Goal: Task Accomplishment & Management: Manage account settings

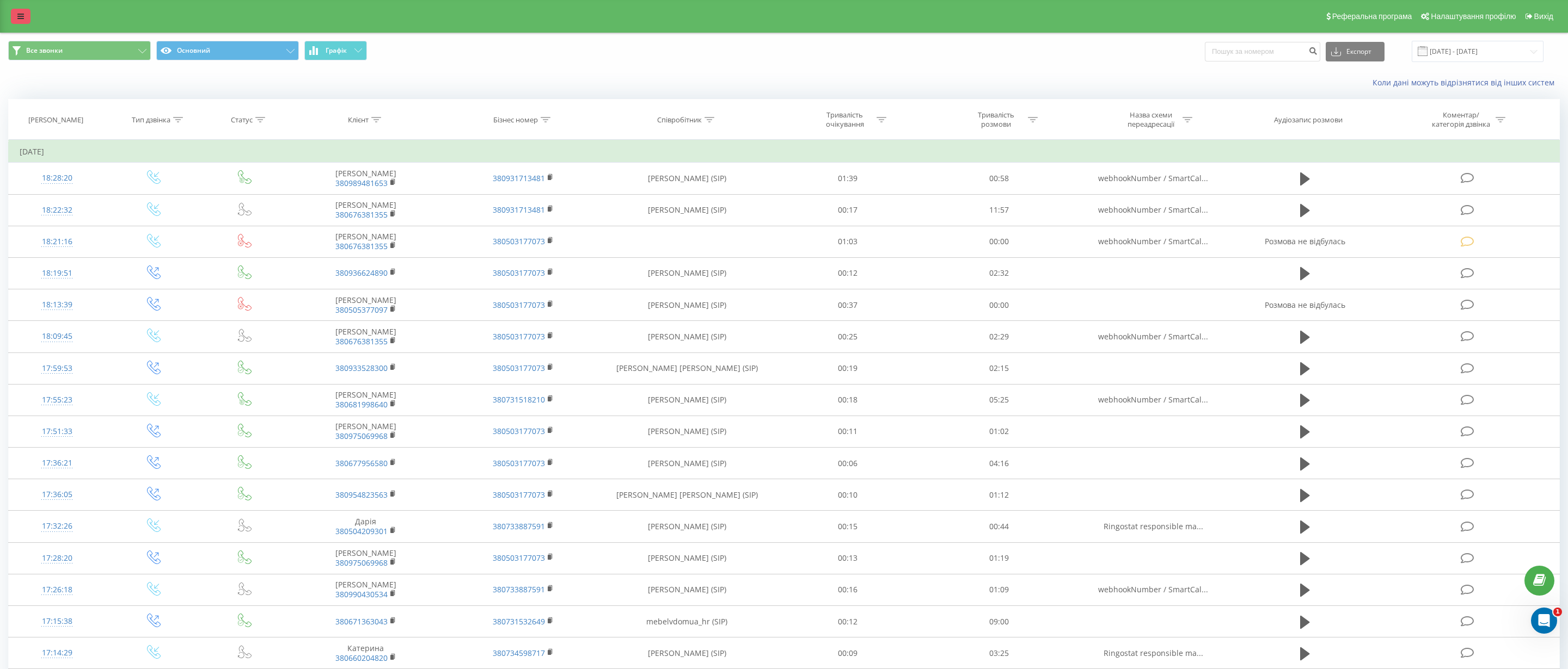
click at [25, 15] on link at bounding box center [20, 16] width 19 height 15
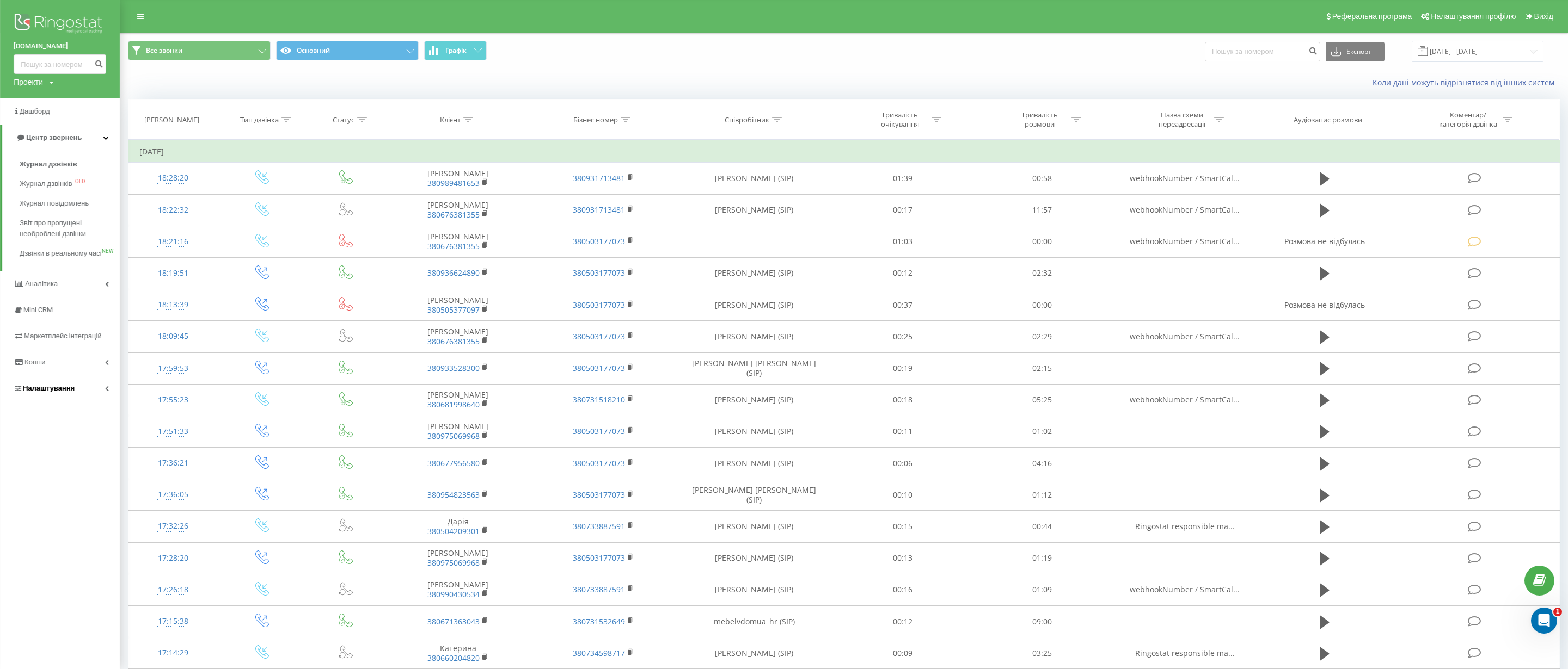
click at [87, 401] on link "Налаштування" at bounding box center [60, 388] width 120 height 26
click at [81, 295] on span "Загальні налаштування" at bounding box center [70, 303] width 82 height 22
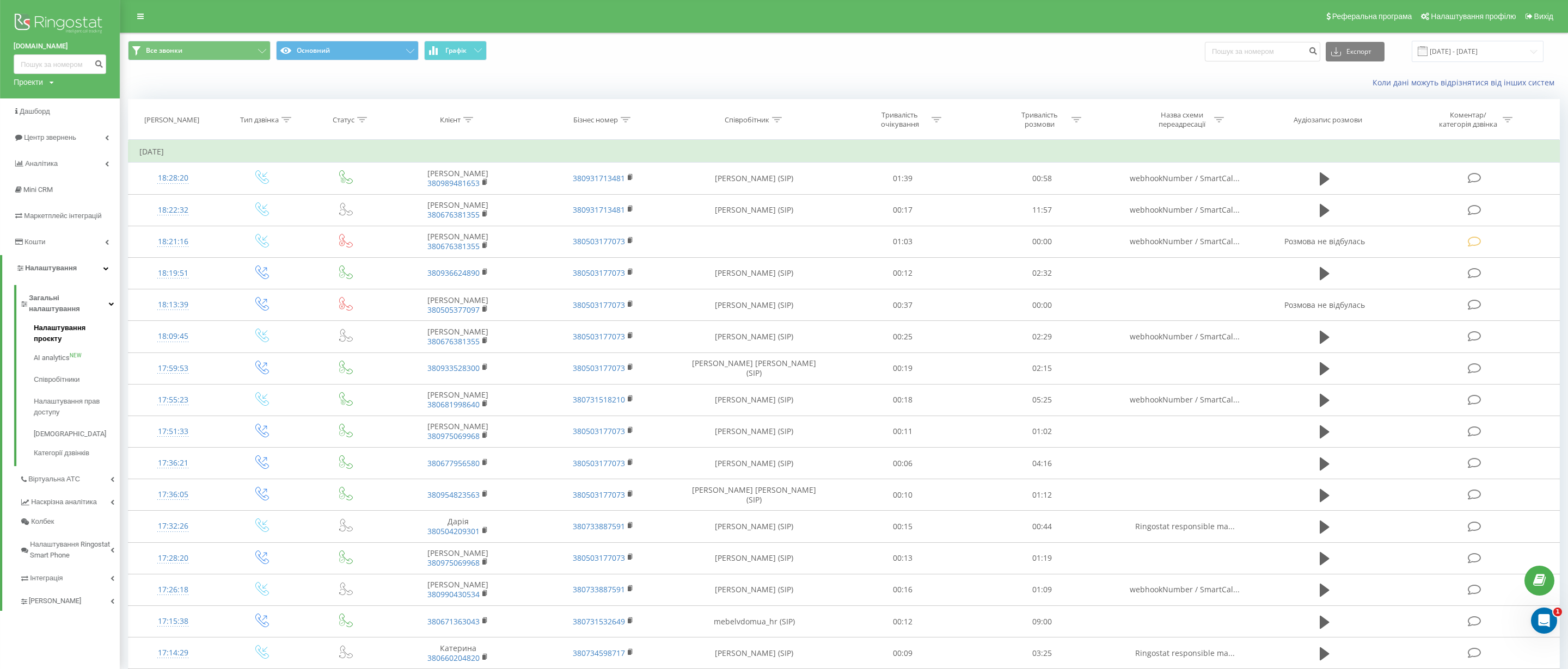
click at [89, 323] on span "Налаштування проєкту" at bounding box center [74, 333] width 81 height 22
click at [70, 363] on span "Співробітники" at bounding box center [59, 368] width 51 height 11
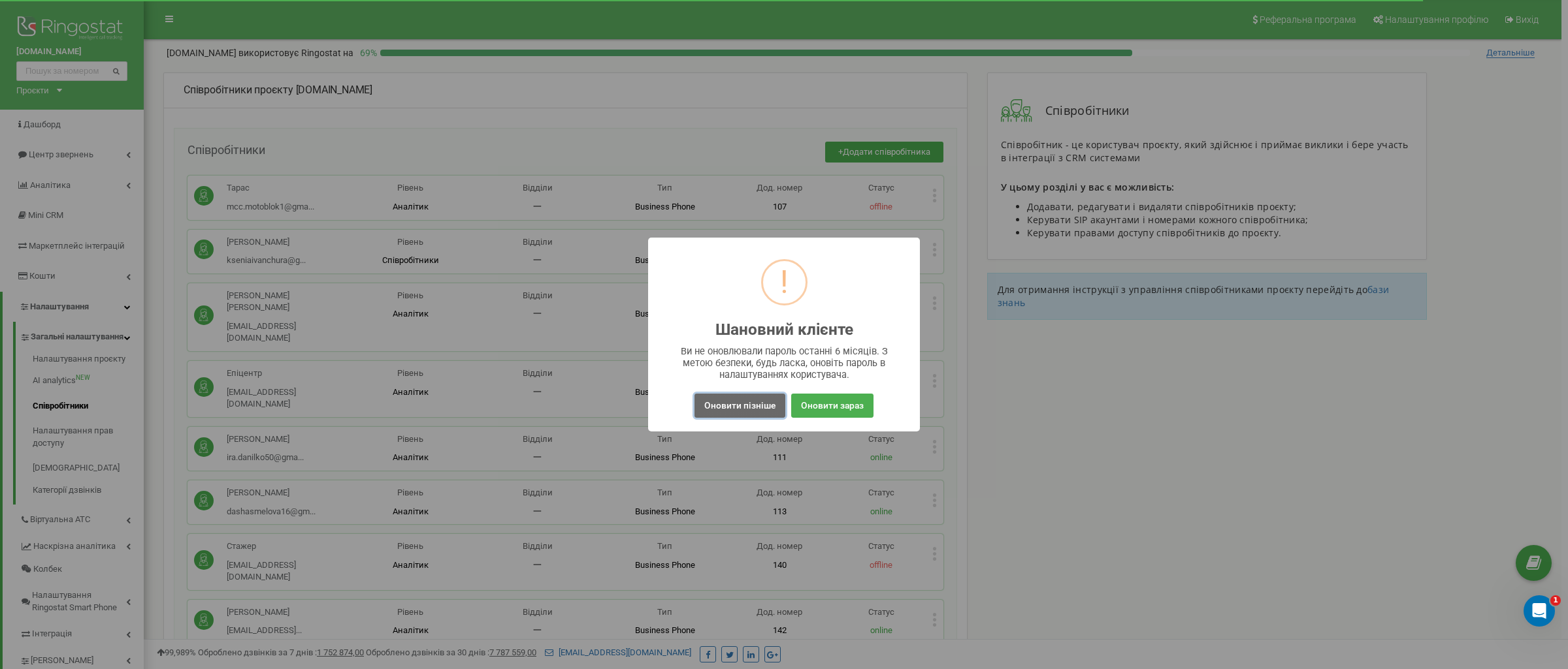
click at [741, 412] on button "Оновити пізніше" at bounding box center [739, 406] width 90 height 24
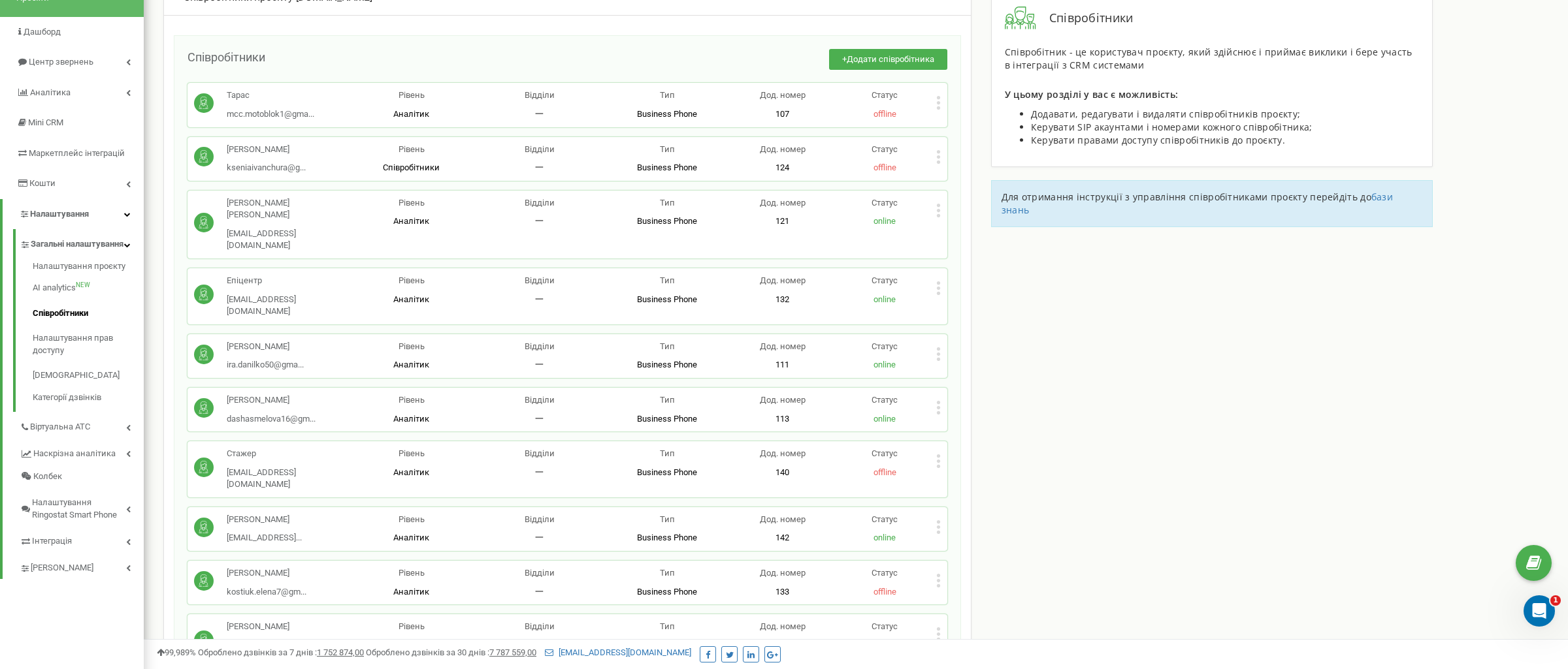
scroll to position [97, 0]
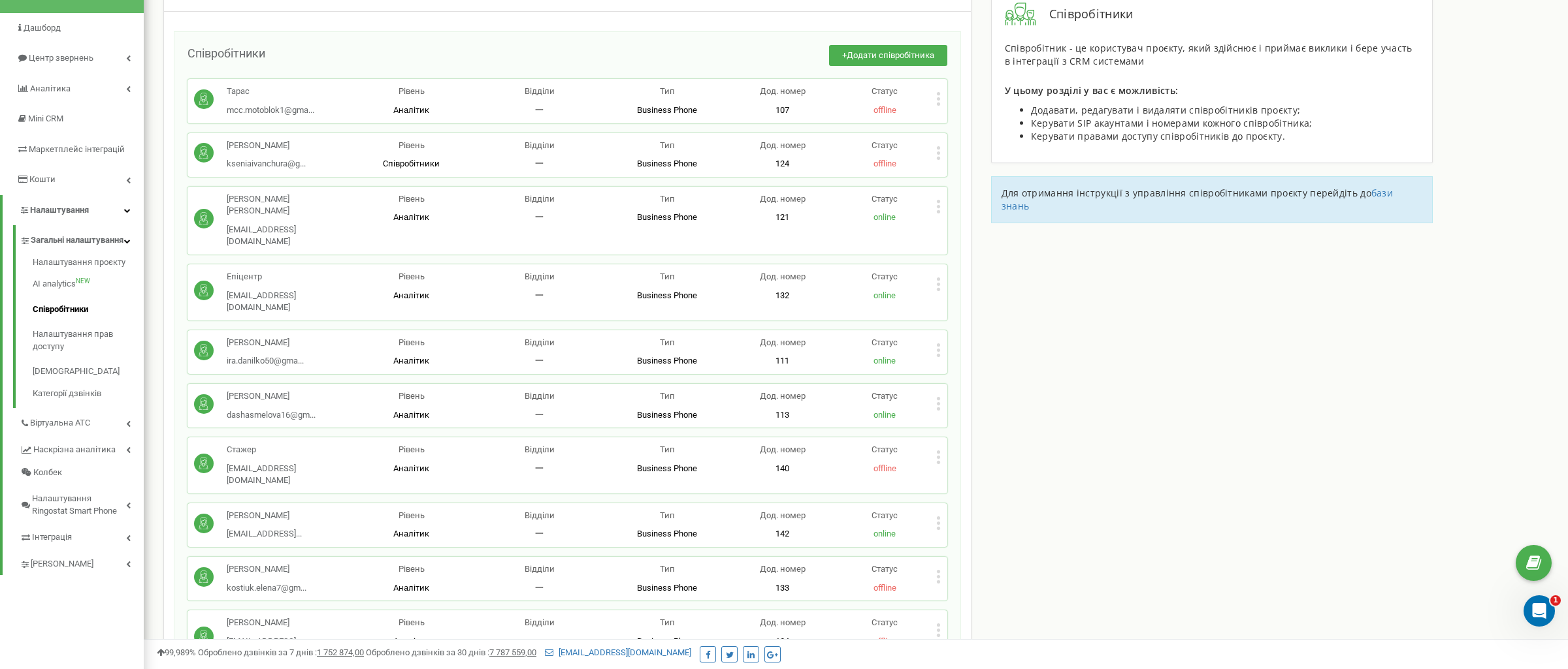
click at [349, 528] on p "Аналітик" at bounding box center [412, 534] width 128 height 13
click at [945, 557] on div "[PERSON_NAME].elena7@gm... [EMAIL_ADDRESS][DOMAIN_NAME] Рівень Аналітик Відділи…" at bounding box center [567, 579] width 760 height 44
click at [937, 581] on icon at bounding box center [938, 582] width 3 height 3
click at [1006, 614] on span "Видалити співробітника" at bounding box center [1006, 618] width 104 height 9
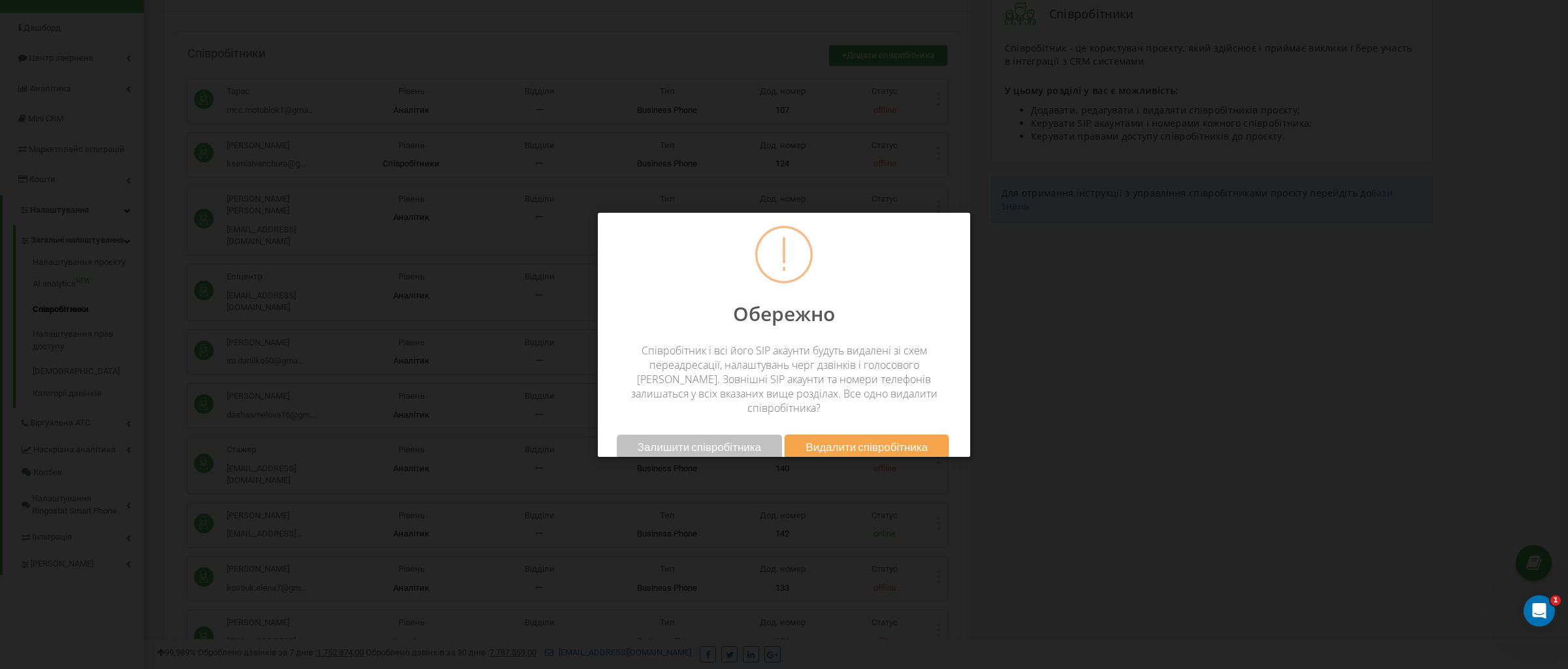
click at [869, 440] on span "Видалити співробітника" at bounding box center [867, 447] width 122 height 14
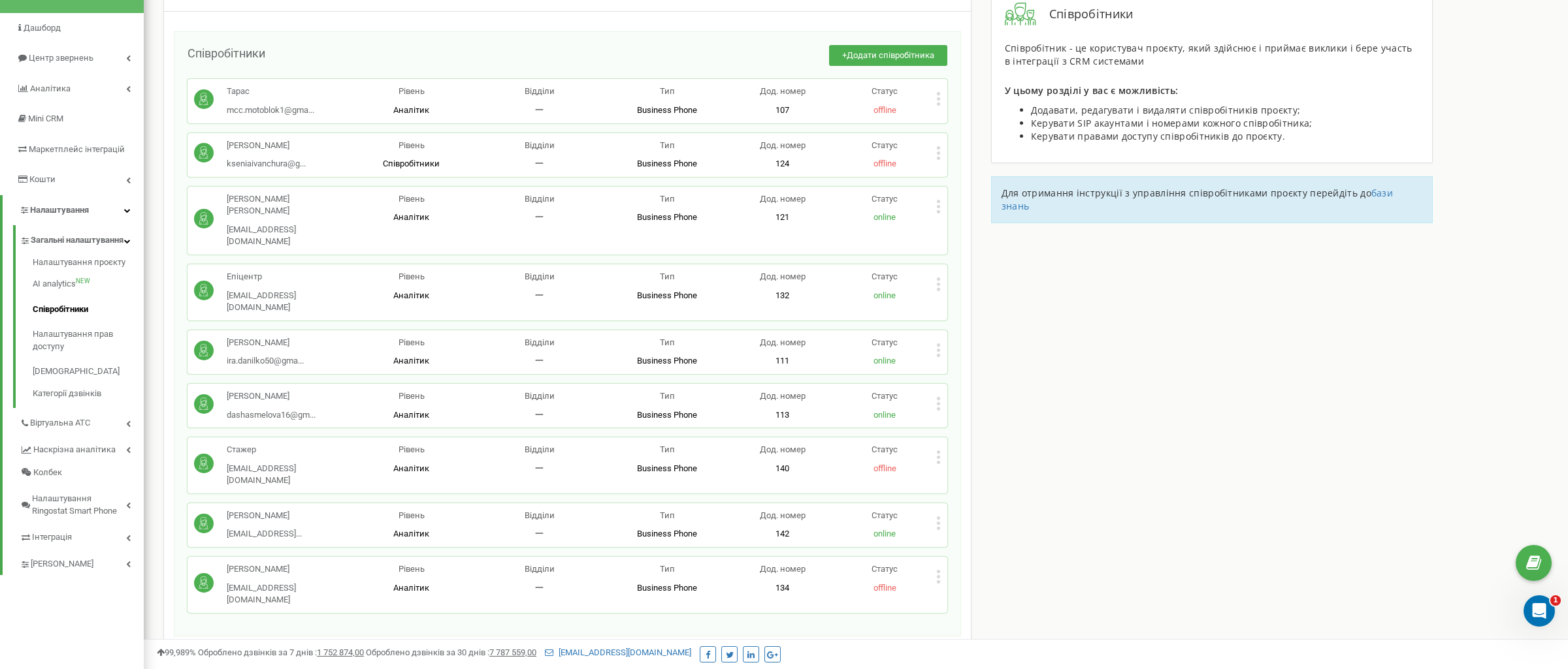
click at [980, 455] on div "Співробітники проєкту [DOMAIN_NAME] Співробітники + Додати співробітника [PERSO…" at bounding box center [856, 463] width 1405 height 975
click at [1079, 358] on div "Співробітники проєкту [DOMAIN_NAME] Співробітники + Додати співробітника [PERSO…" at bounding box center [856, 463] width 1405 height 975
click at [943, 557] on div "[PERSON_NAME] [PERSON_NAME][EMAIL_ADDRESS][DOMAIN_NAME] [EMAIL_ADDRESS][DOMAIN_…" at bounding box center [567, 585] width 760 height 56
click at [939, 557] on div "[PERSON_NAME] [PERSON_NAME][EMAIL_ADDRESS][DOMAIN_NAME] [EMAIL_ADDRESS][DOMAIN_…" at bounding box center [567, 585] width 760 height 56
click at [939, 570] on icon at bounding box center [938, 577] width 5 height 14
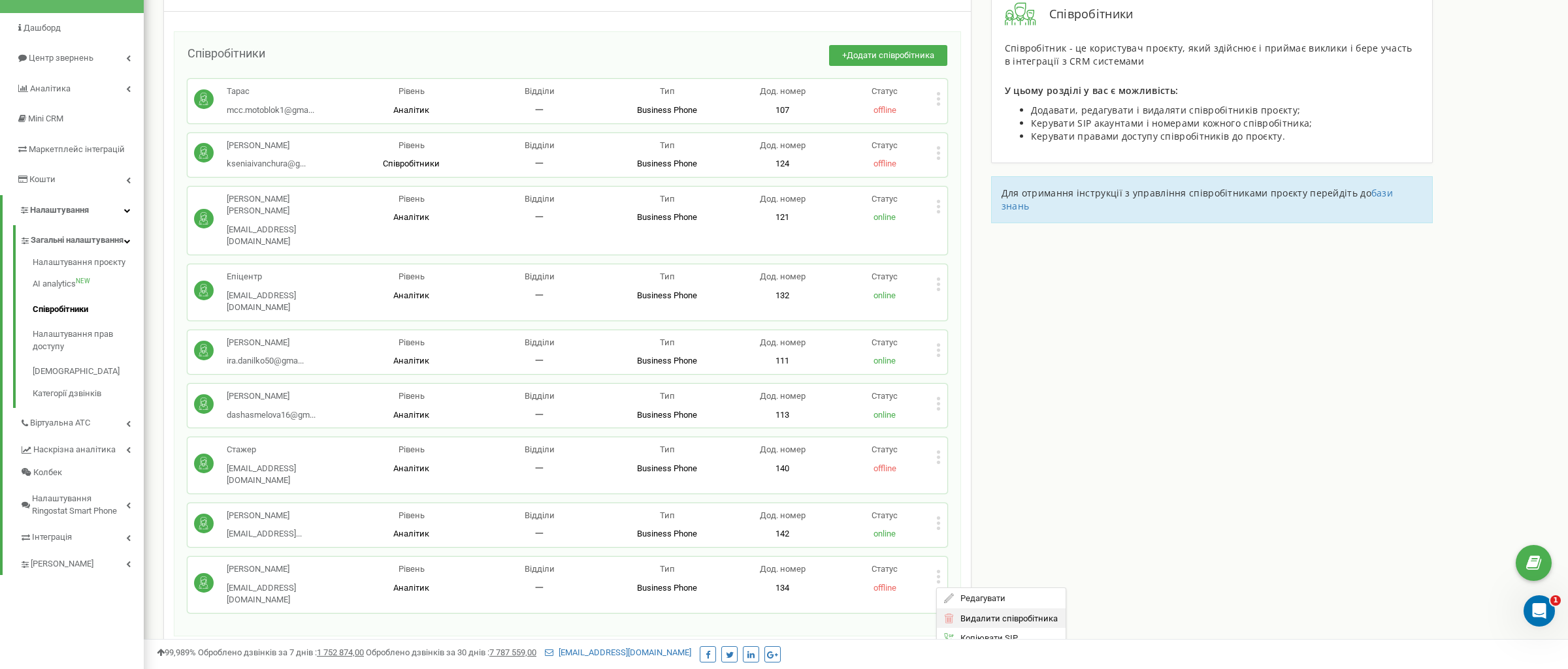
click at [974, 608] on div "Видалити співробітника" at bounding box center [1002, 618] width 129 height 20
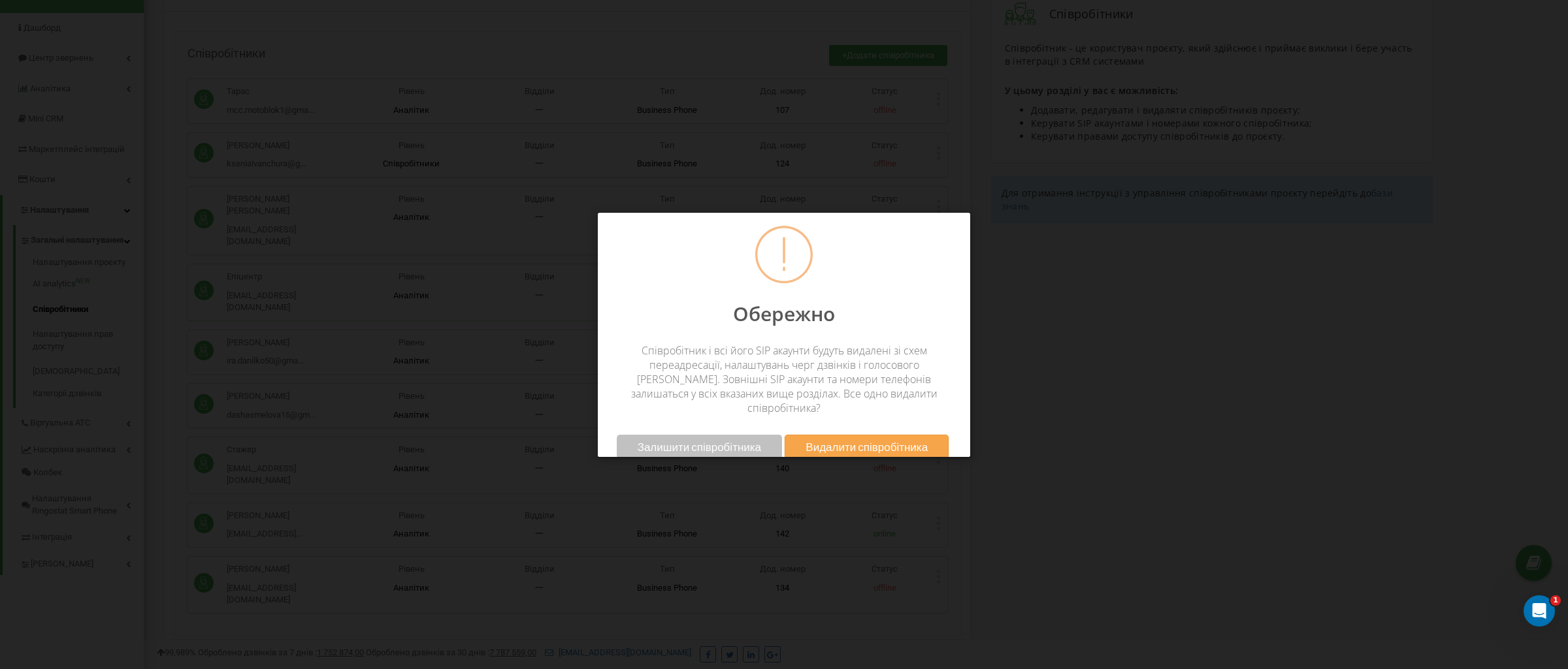
click at [849, 440] on button "Видалити співробітника" at bounding box center [867, 447] width 164 height 24
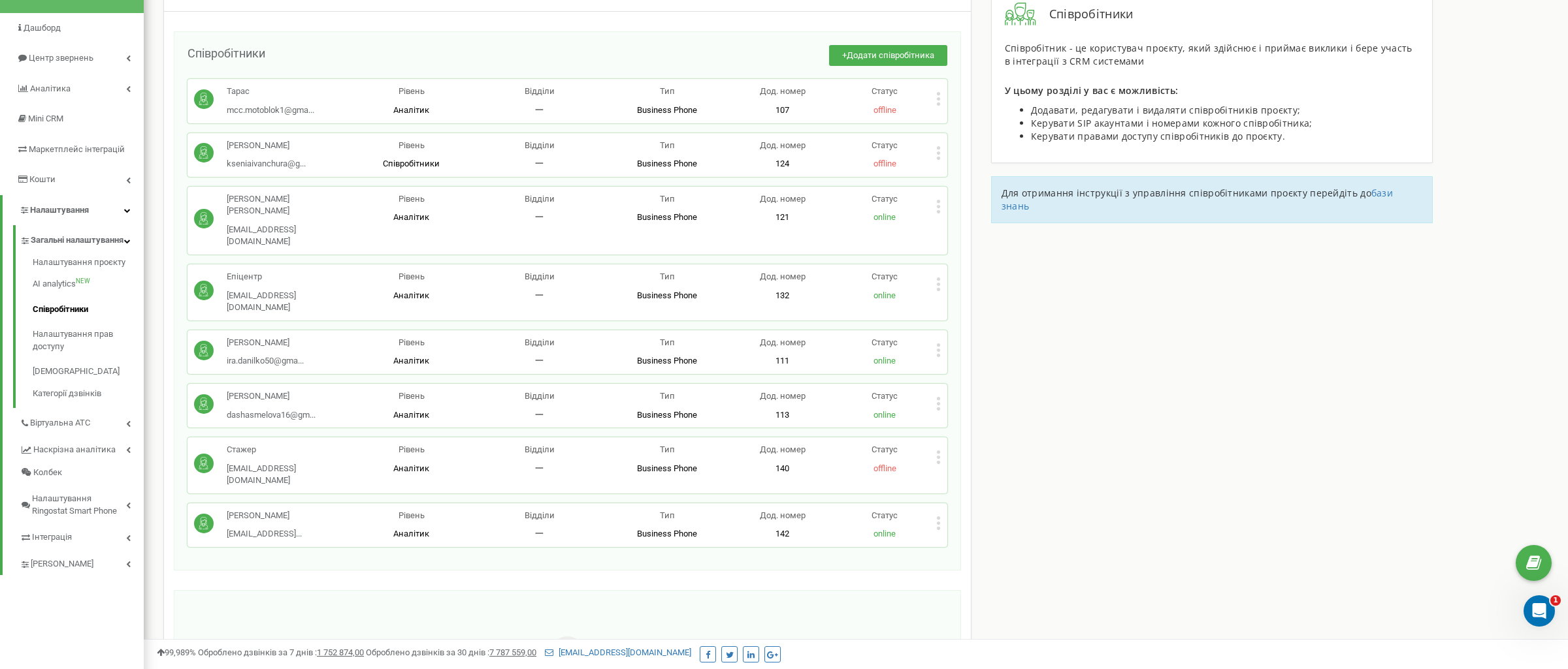
click at [1018, 397] on div "Співробітники проєкту [DOMAIN_NAME] Співробітники + Додати співробітника [PERSO…" at bounding box center [856, 430] width 1405 height 909
